Goal: Navigation & Orientation: Go to known website

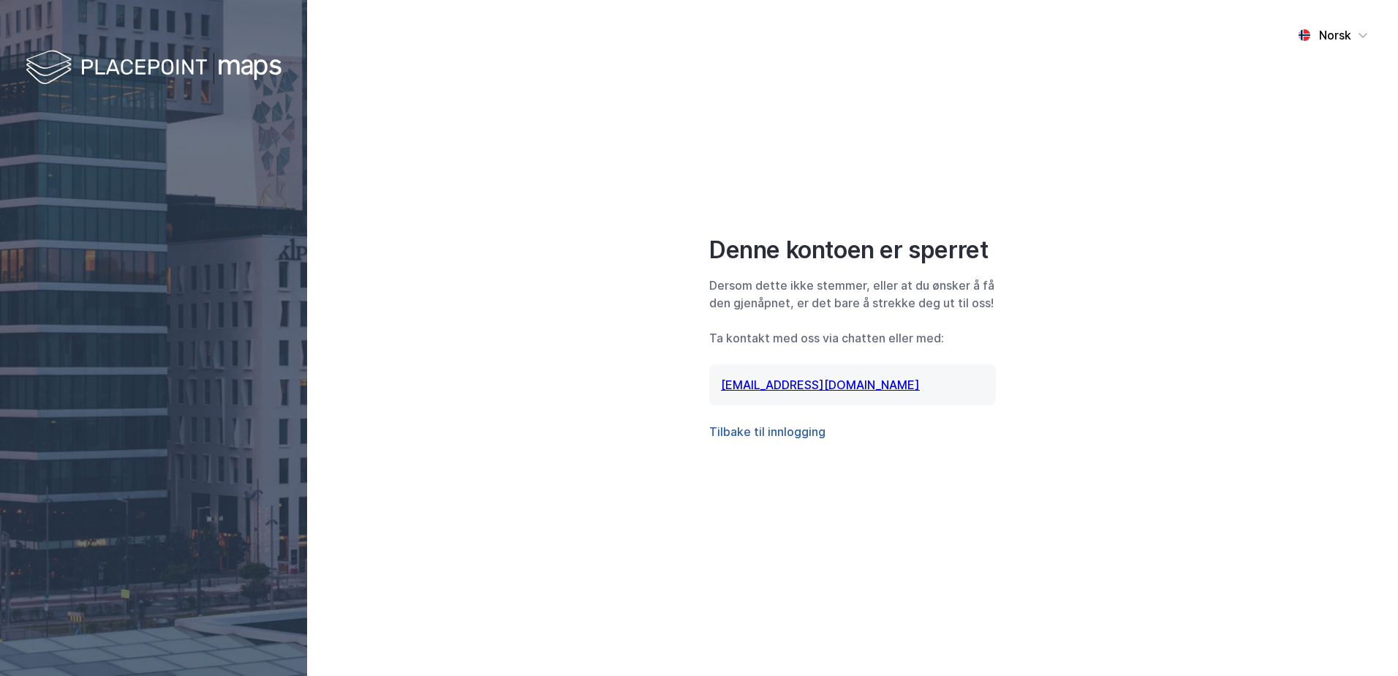
click at [776, 428] on button "Tilbake til innlogging" at bounding box center [767, 432] width 116 height 18
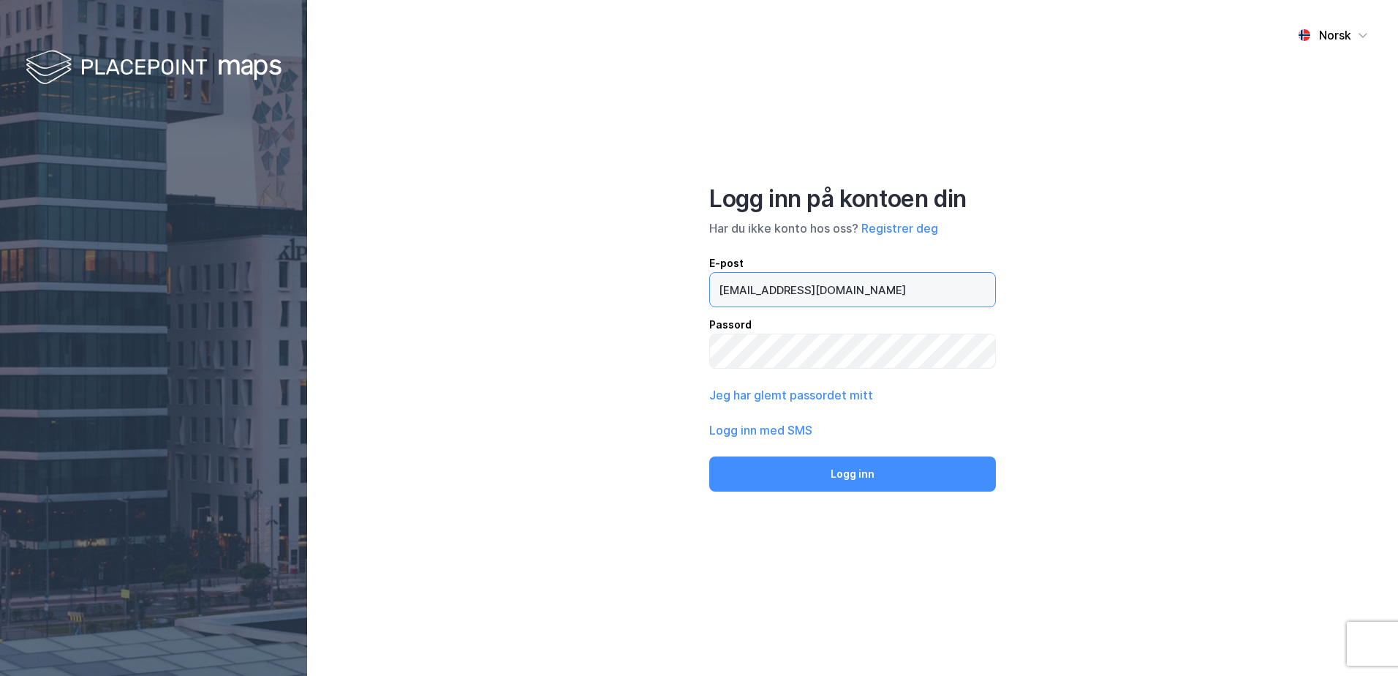
drag, startPoint x: 844, startPoint y: 287, endPoint x: 374, endPoint y: 254, distance: 470.5
click at [374, 254] on div "Norsk Logg inn på kontoen din Har du ikke konto hos oss? Registrer deg E-post j…" at bounding box center [852, 338] width 1091 height 676
drag, startPoint x: 878, startPoint y: 281, endPoint x: 527, endPoint y: 271, distance: 351.1
click at [528, 273] on div "Norsk Logg inn på kontoen din Har du ikke konto hos oss? Registrer deg E-post j…" at bounding box center [852, 338] width 1091 height 676
click at [735, 285] on input "stine" at bounding box center [852, 290] width 285 height 34
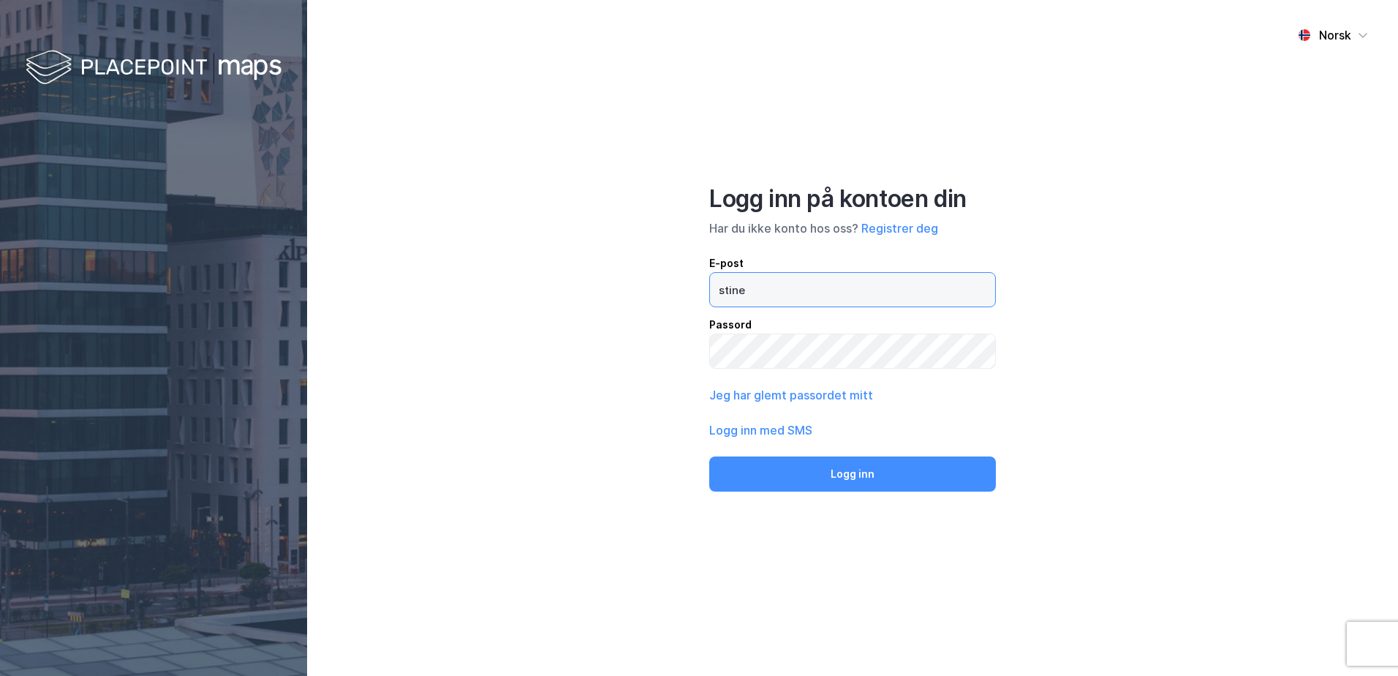
drag, startPoint x: 756, startPoint y: 294, endPoint x: 652, endPoint y: 284, distance: 104.2
click at [652, 284] on div "Norsk Logg inn på kontoen din Har du ikke konto hos oss? Registrer deg E-post s…" at bounding box center [852, 338] width 1091 height 676
paste input ".isaksen@realnor.no"
type input "stine.isaksen@realnor.no"
click at [581, 330] on div "Norsk Logg inn på kontoen din Har du ikke konto hos oss? Registrer deg E-post s…" at bounding box center [852, 338] width 1091 height 676
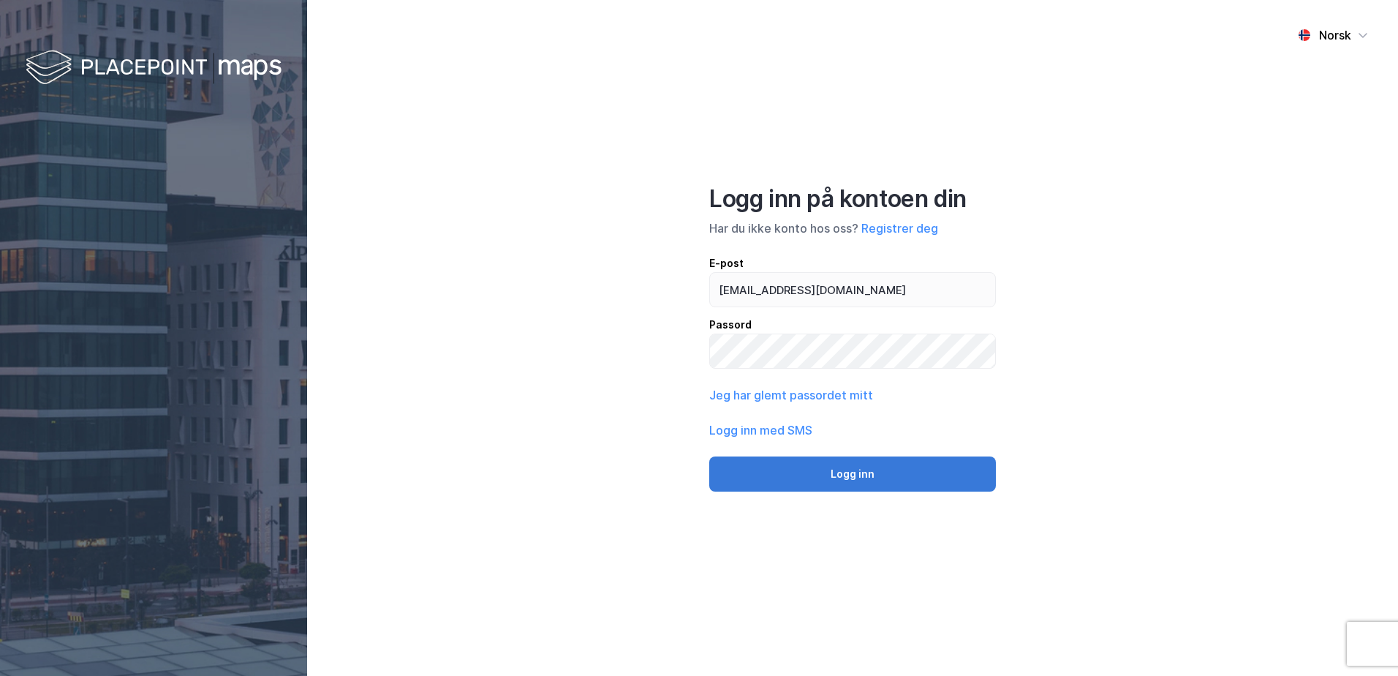
click at [849, 474] on button "Logg inn" at bounding box center [852, 473] width 287 height 35
